Goal: Communication & Community: Answer question/provide support

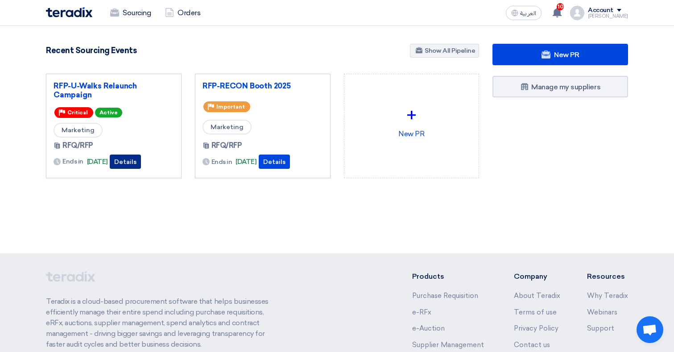
click at [141, 162] on button "Details" at bounding box center [125, 161] width 31 height 14
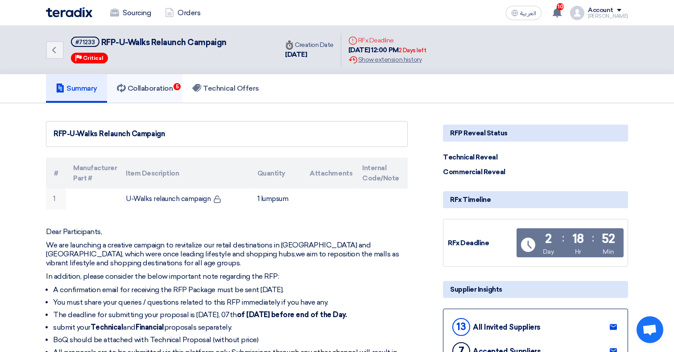
click at [161, 91] on h5 "Collaboration 5" at bounding box center [145, 88] width 56 height 9
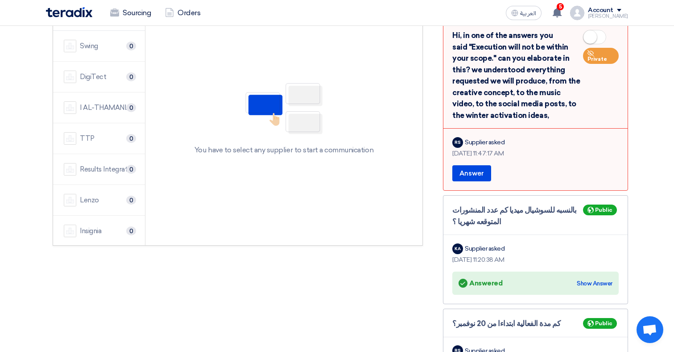
scroll to position [67, 0]
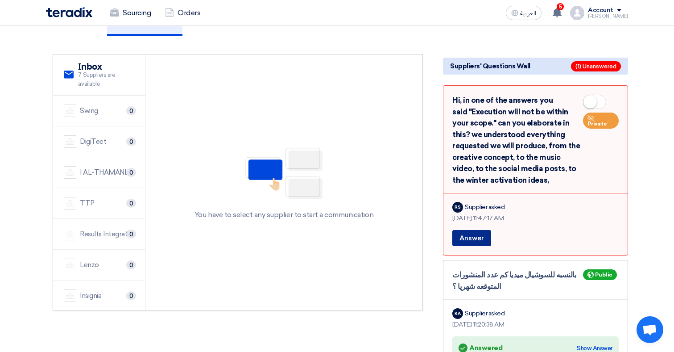
click at [460, 240] on button "Answer" at bounding box center [472, 238] width 39 height 16
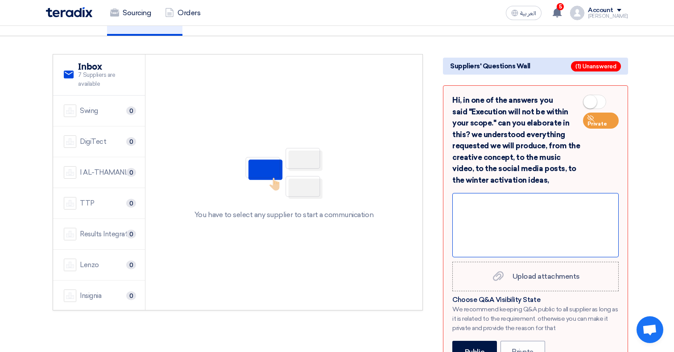
click at [547, 200] on div at bounding box center [536, 225] width 167 height 64
click at [488, 196] on div at bounding box center [536, 225] width 167 height 64
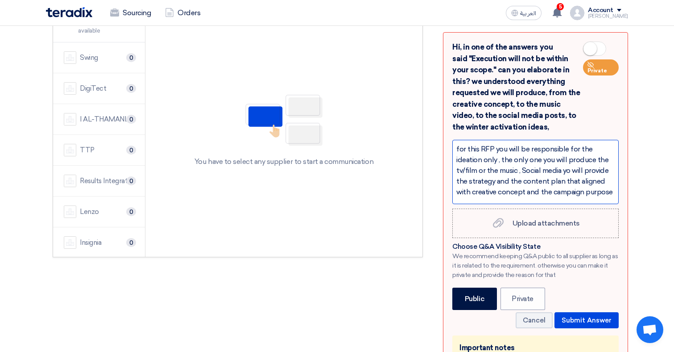
scroll to position [140, 0]
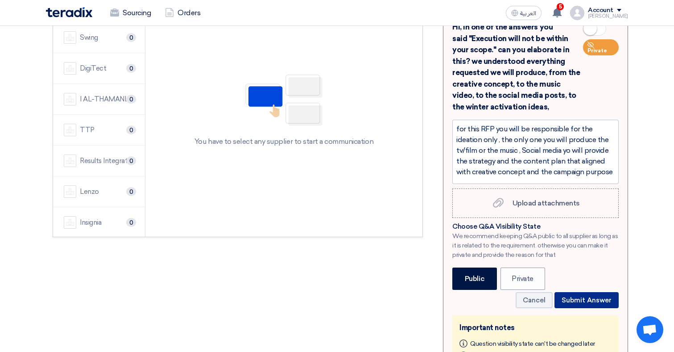
click at [590, 293] on button "Submit Answer" at bounding box center [587, 300] width 64 height 16
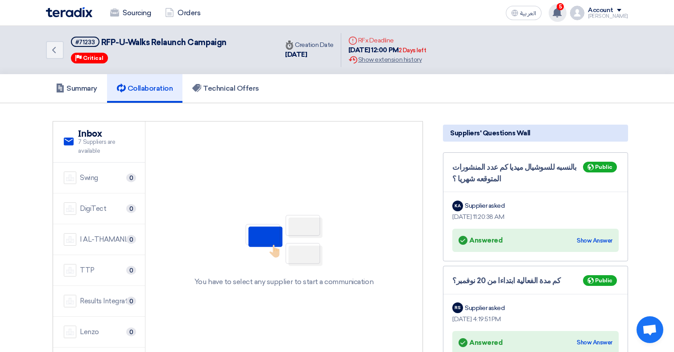
scroll to position [0, 0]
click at [562, 12] on use at bounding box center [557, 13] width 9 height 10
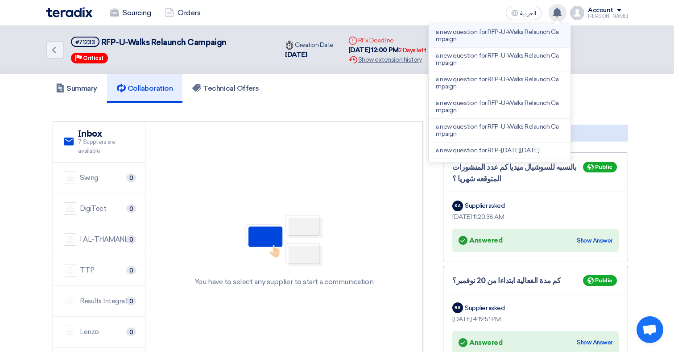
click at [508, 38] on p "a new question for RFP-U-Walks Relaunch Campaign" at bounding box center [500, 36] width 128 height 14
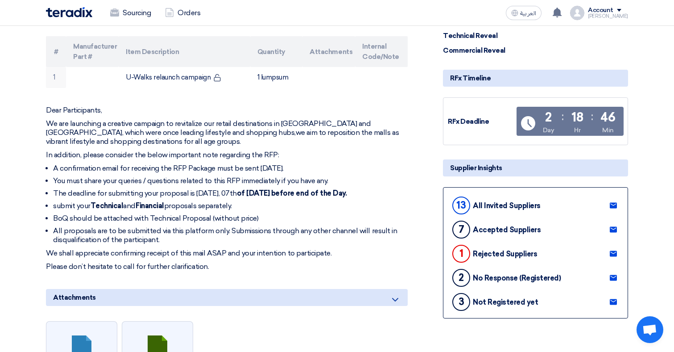
scroll to position [129, 0]
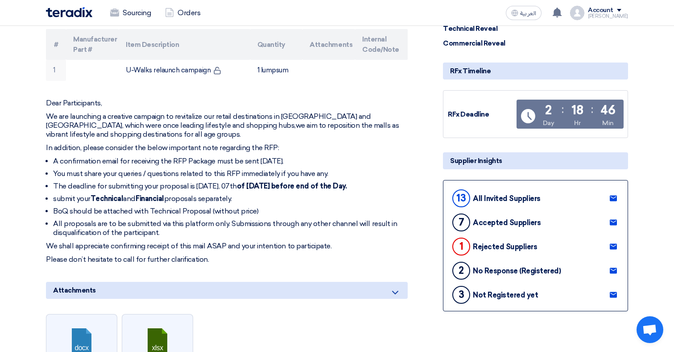
click at [612, 246] on use at bounding box center [613, 247] width 7 height 6
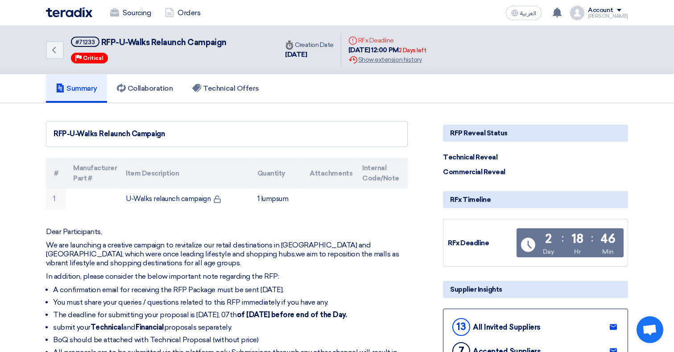
scroll to position [0, 0]
click at [153, 90] on h5 "Collaboration" at bounding box center [145, 88] width 56 height 9
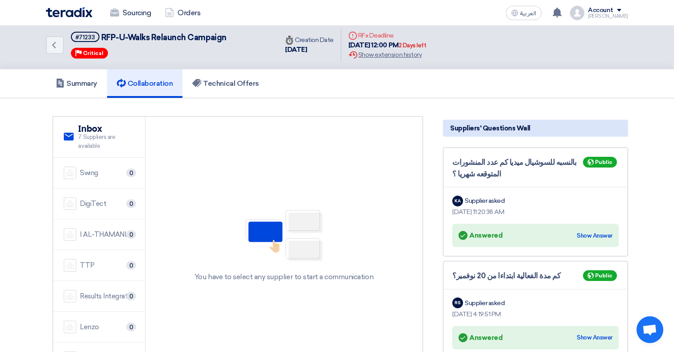
scroll to position [21, 0]
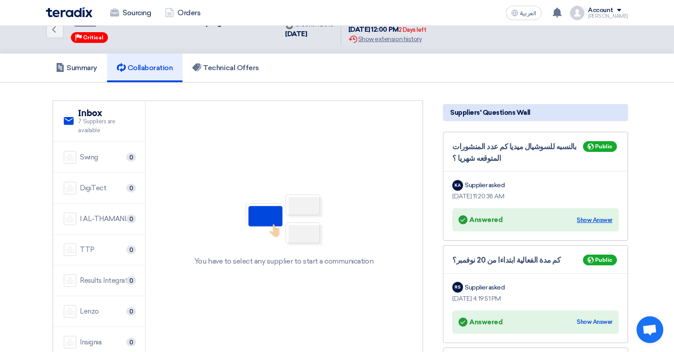
click at [582, 220] on div "Show Answer" at bounding box center [595, 220] width 36 height 9
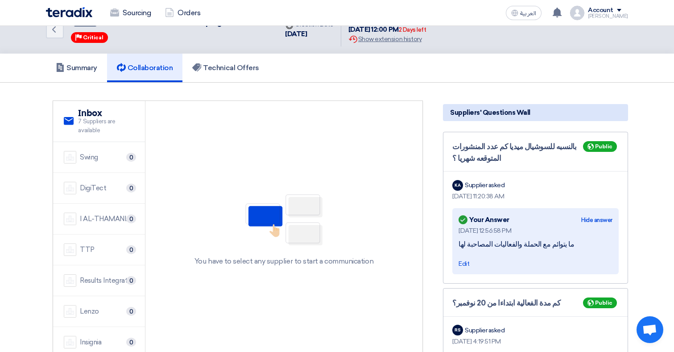
click at [582, 220] on div "Hide answer" at bounding box center [597, 220] width 31 height 9
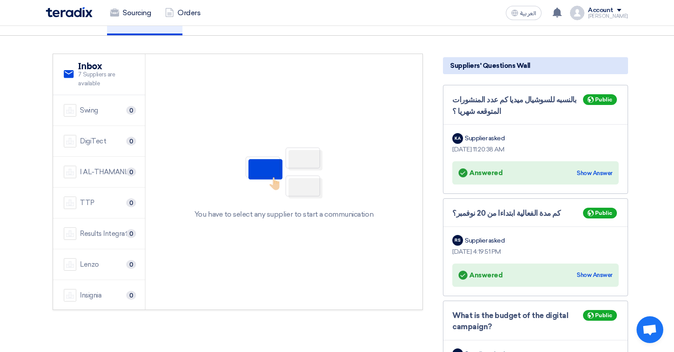
scroll to position [100, 0]
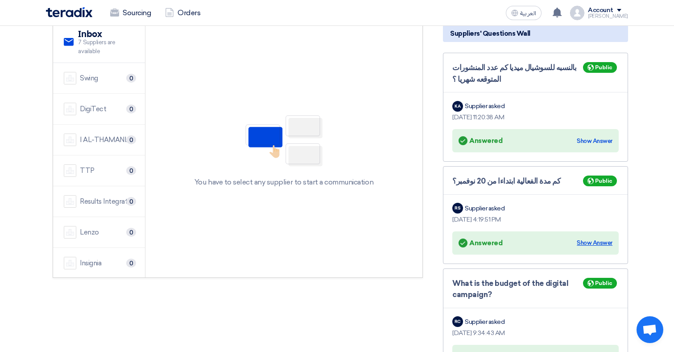
click at [589, 243] on div "Show Answer" at bounding box center [595, 242] width 36 height 9
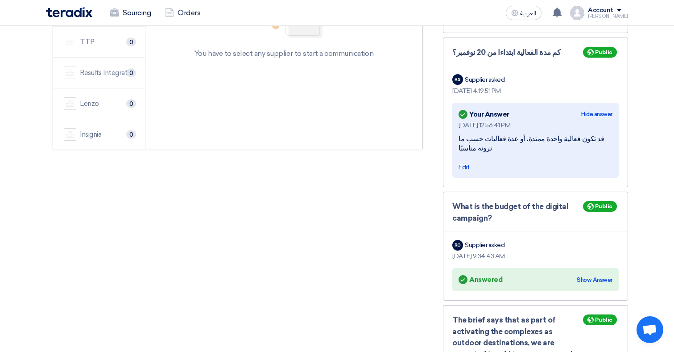
scroll to position [242, 0]
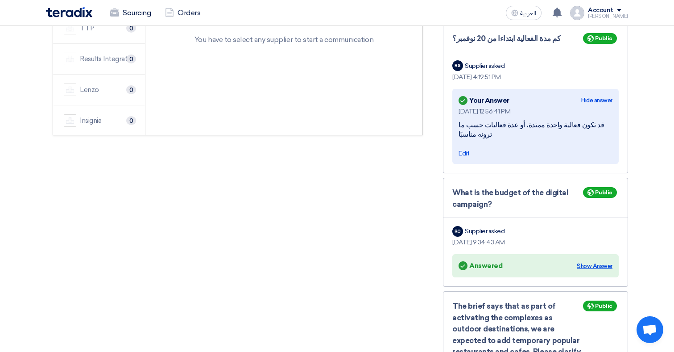
click at [587, 262] on div "Show Answer" at bounding box center [595, 266] width 36 height 9
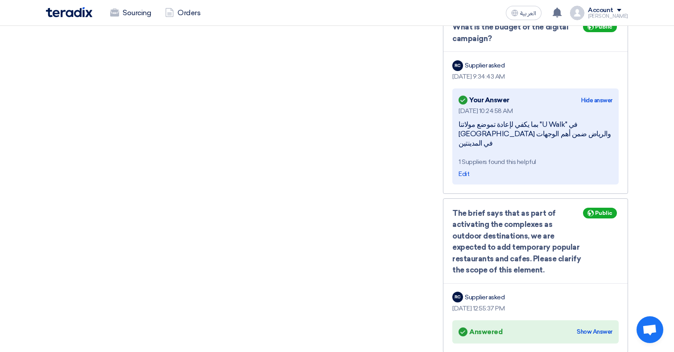
scroll to position [409, 0]
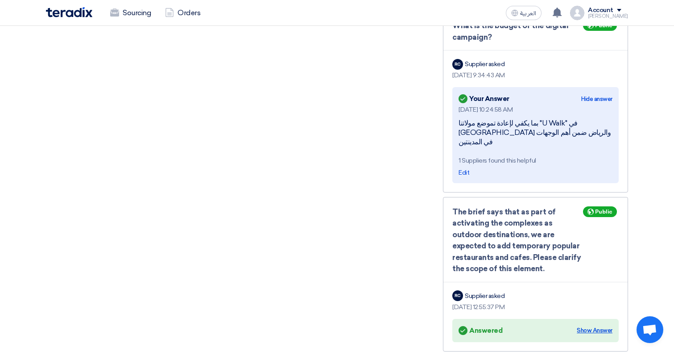
click at [594, 326] on div "Show Answer" at bounding box center [595, 330] width 36 height 9
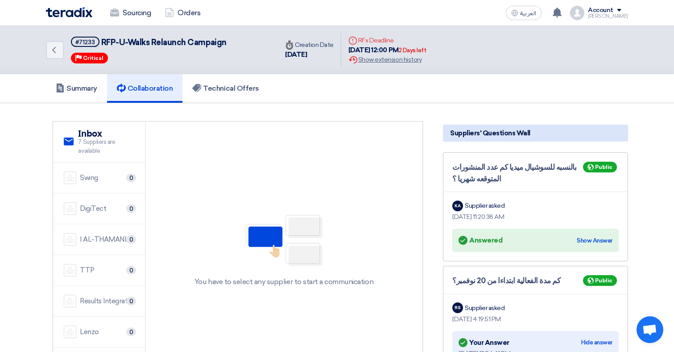
scroll to position [0, 0]
